Goal: Transaction & Acquisition: Book appointment/travel/reservation

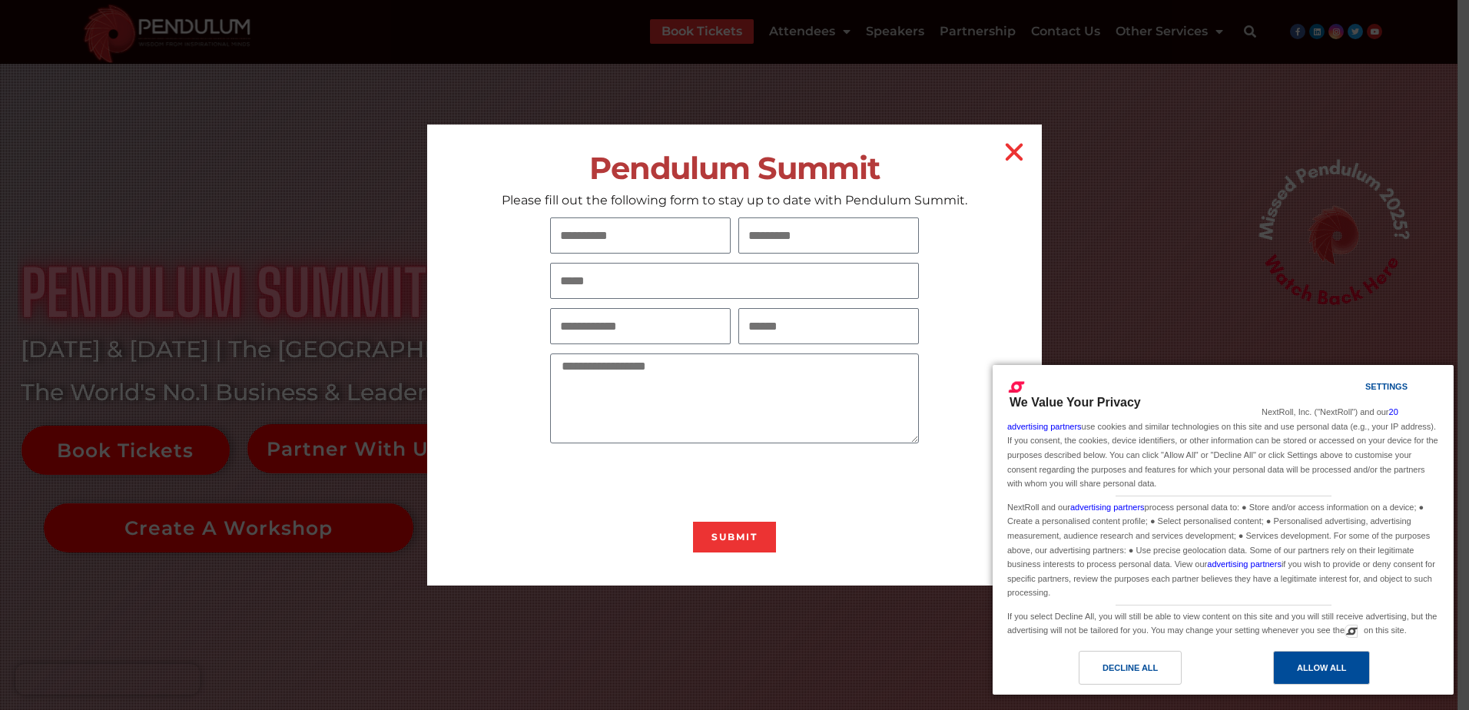
click at [1288, 666] on div "Allow All" at bounding box center [1321, 668] width 97 height 34
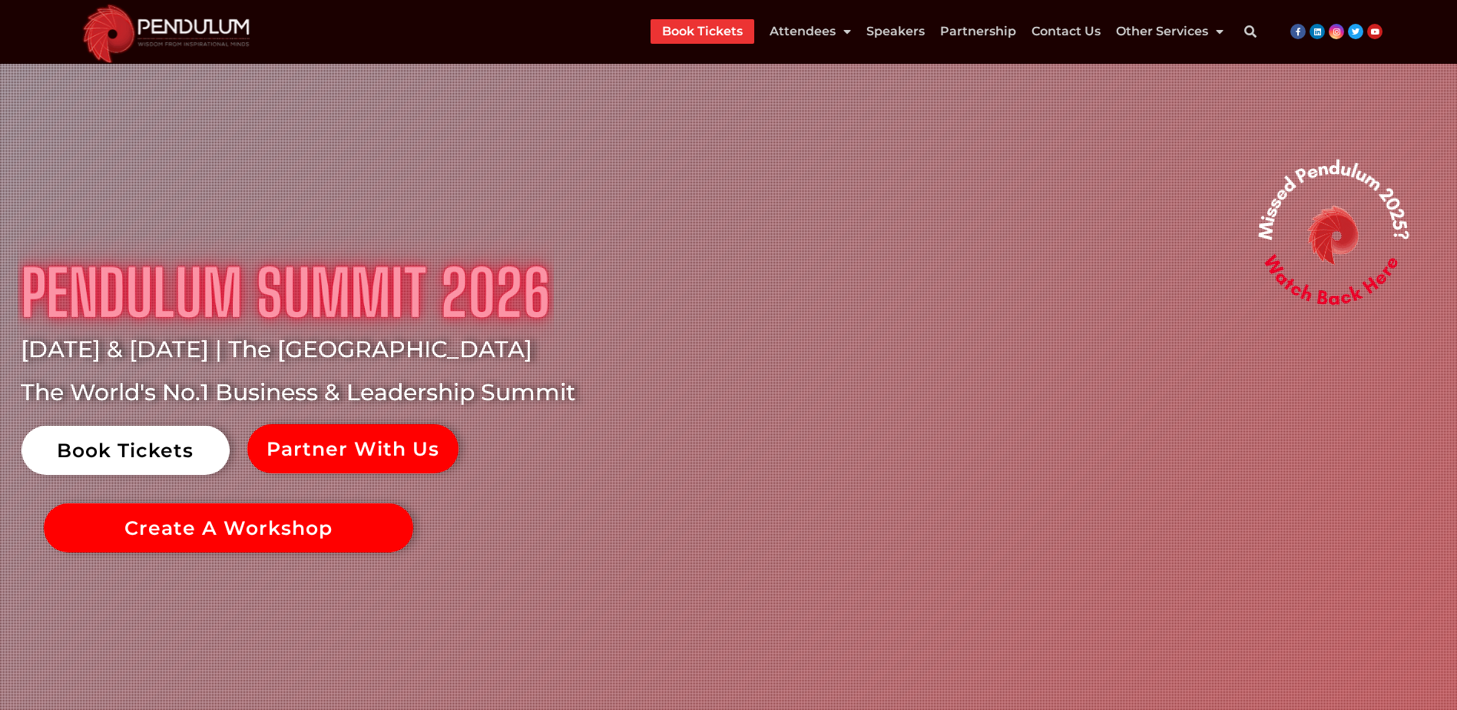
click at [111, 443] on link "Book Tickets" at bounding box center [126, 450] width 208 height 49
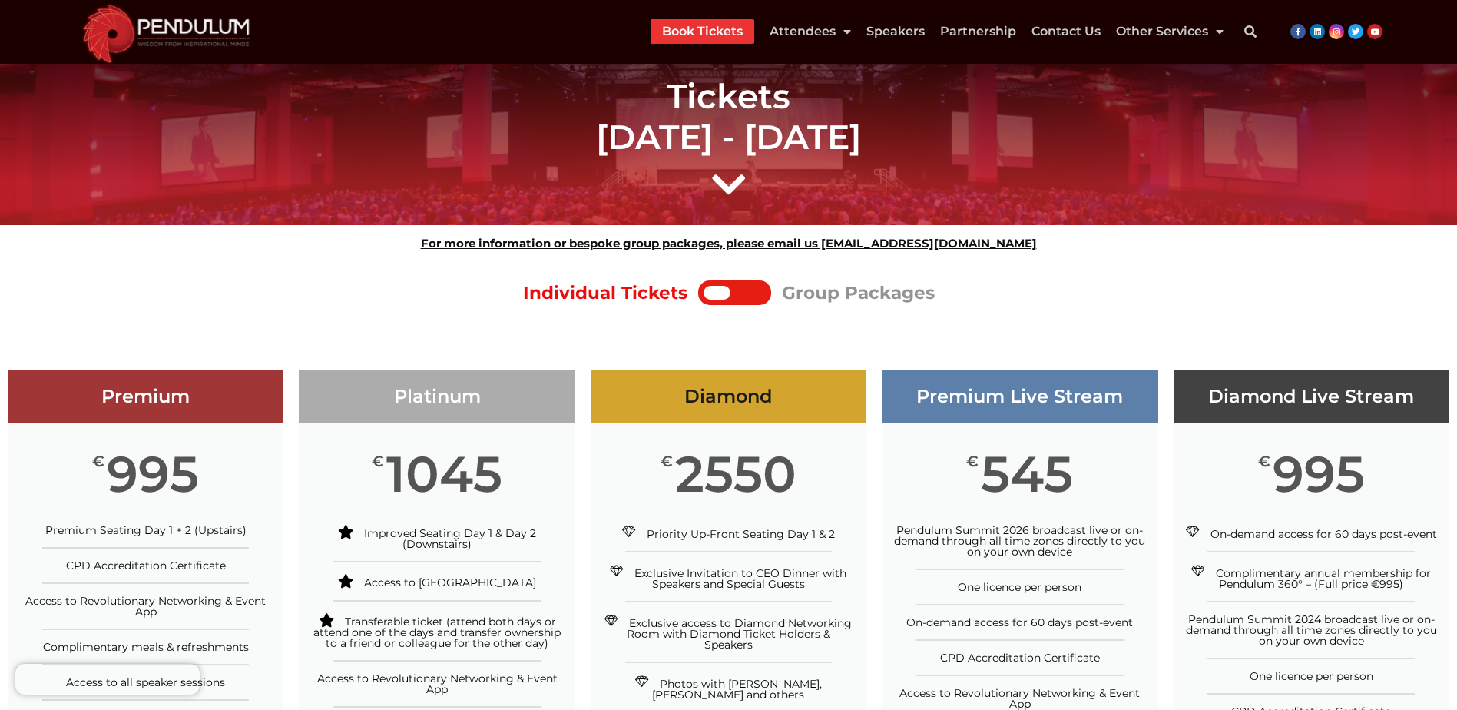
click at [752, 290] on div at bounding box center [748, 293] width 35 height 14
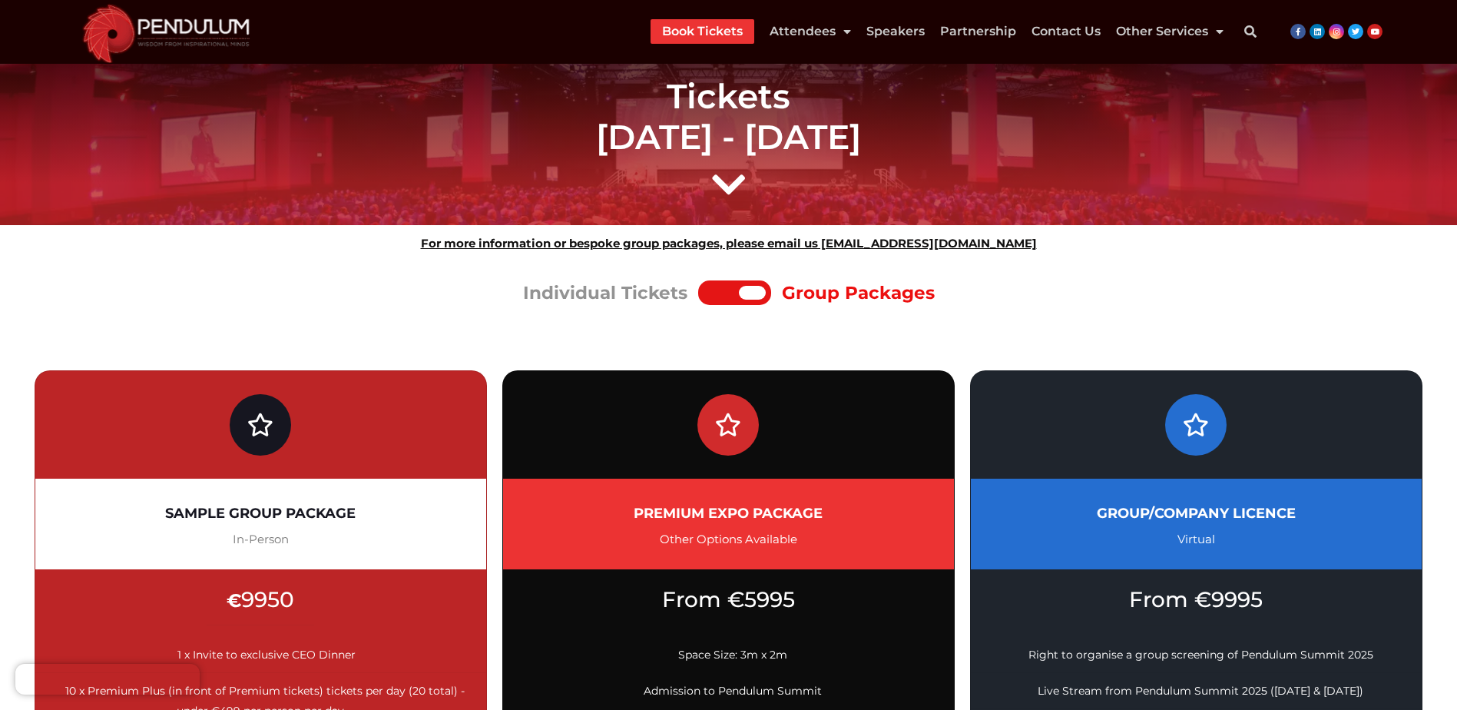
click at [718, 294] on div at bounding box center [721, 293] width 35 height 14
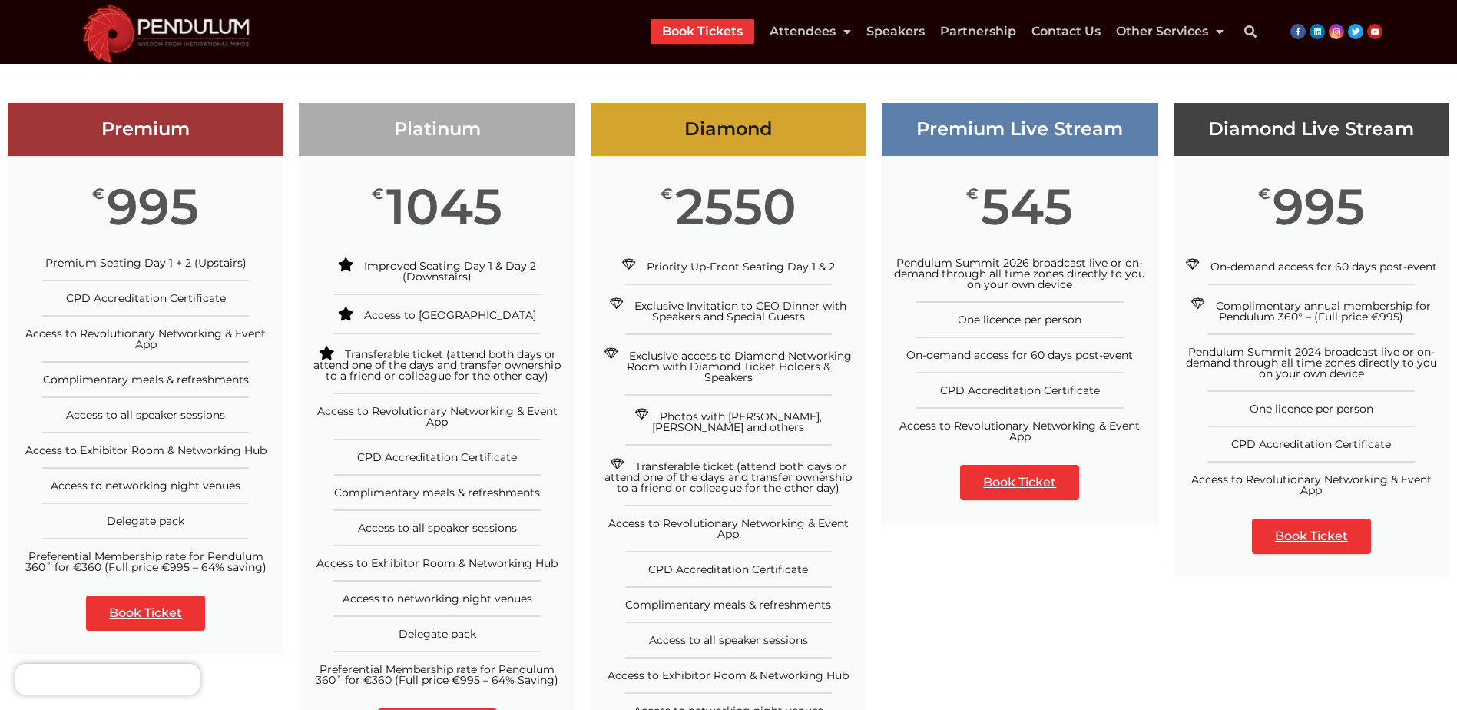
scroll to position [230, 0]
